Goal: Information Seeking & Learning: Learn about a topic

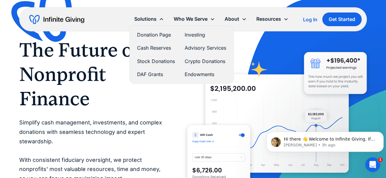
click at [199, 49] on link "Advisory Services" at bounding box center [204, 48] width 41 height 8
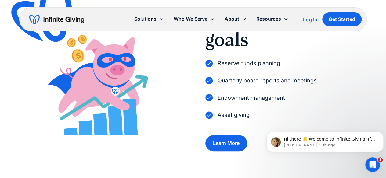
scroll to position [242, 0]
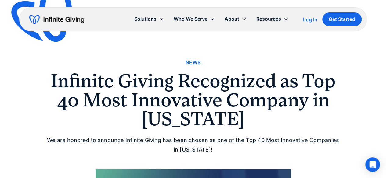
click at [70, 15] on img "home" at bounding box center [56, 20] width 55 height 10
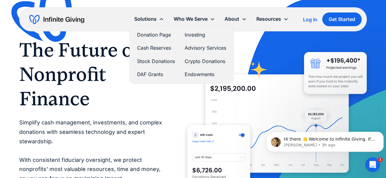
click at [147, 20] on div "Solutions" at bounding box center [145, 19] width 22 height 8
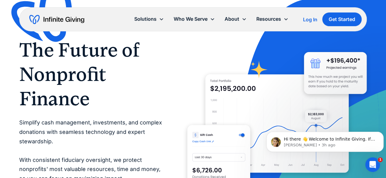
click at [147, 20] on div "Solutions" at bounding box center [145, 19] width 22 height 8
click at [111, 83] on h1 "The Future of Nonprofit Finance" at bounding box center [90, 74] width 143 height 73
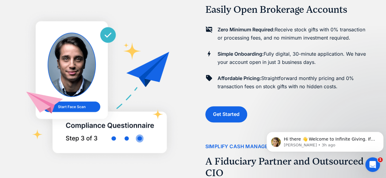
scroll to position [434, 0]
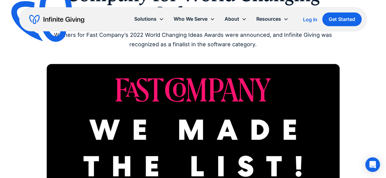
click at [157, 108] on img at bounding box center [193, 161] width 293 height 195
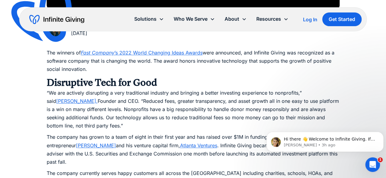
scroll to position [353, 0]
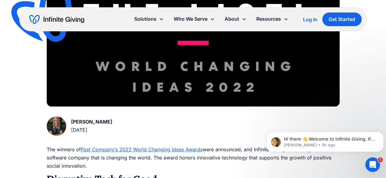
scroll to position [255, 0]
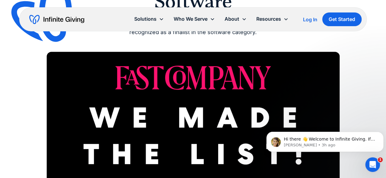
scroll to position [118, 0]
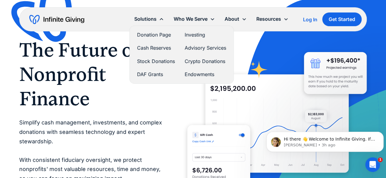
click at [159, 34] on link "Donation Page" at bounding box center [156, 35] width 38 height 8
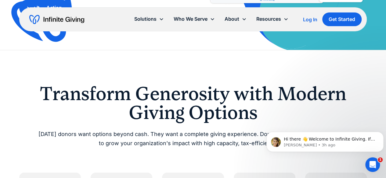
scroll to position [158, 0]
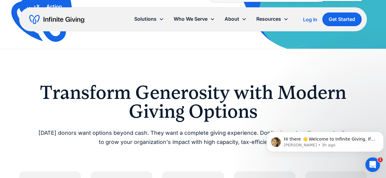
click at [167, 99] on h2 "Transform Generosity with Modern Giving Options" at bounding box center [193, 102] width 312 height 38
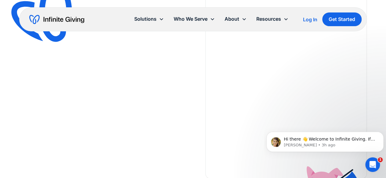
scroll to position [1127, 0]
drag, startPoint x: 232, startPoint y: 35, endPoint x: 178, endPoint y: 74, distance: 67.3
click at [178, 74] on div "We are a Registered Investment Advisor for Nonprofits. As your fiduciary partne…" at bounding box center [192, 64] width 347 height 234
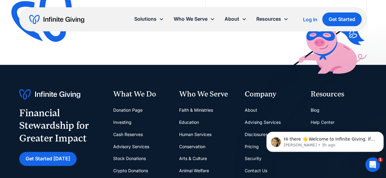
scroll to position [1318, 0]
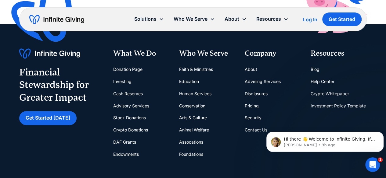
click at [127, 66] on link "Donation Page" at bounding box center [127, 69] width 29 height 12
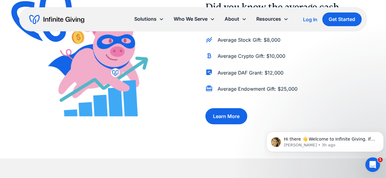
scroll to position [510, 0]
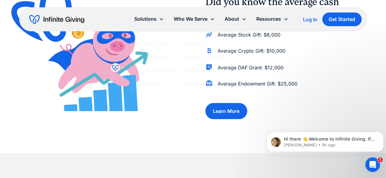
drag, startPoint x: 150, startPoint y: 94, endPoint x: 134, endPoint y: 145, distance: 53.8
drag, startPoint x: 134, startPoint y: 145, endPoint x: 313, endPoint y: 95, distance: 185.8
click at [313, 95] on div "Did you know the average cash donation is just $128? Compare to: Average Stock …" at bounding box center [285, 57] width 161 height 123
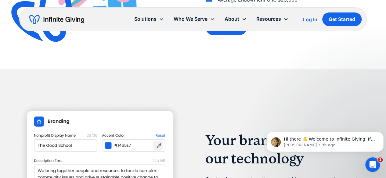
scroll to position [585, 0]
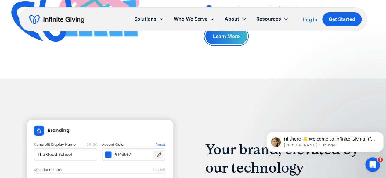
click at [228, 37] on link "Learn More" at bounding box center [226, 36] width 42 height 16
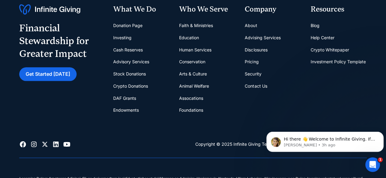
scroll to position [270, 0]
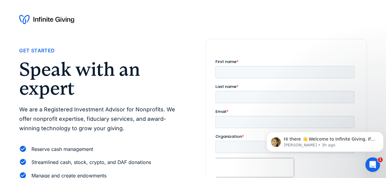
click at [100, 116] on p "We are a Registered Investment Advisor for Nonprofits. We offer nonprofit exper…" at bounding box center [99, 119] width 161 height 28
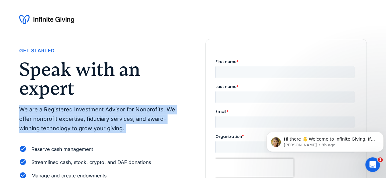
click at [100, 116] on p "We are a Registered Investment Advisor for Nonprofits. We offer nonprofit exper…" at bounding box center [99, 119] width 161 height 28
copy div "We are a Registered Investment Advisor for Nonprofits. We offer nonprofit exper…"
